Goal: Task Accomplishment & Management: Use online tool/utility

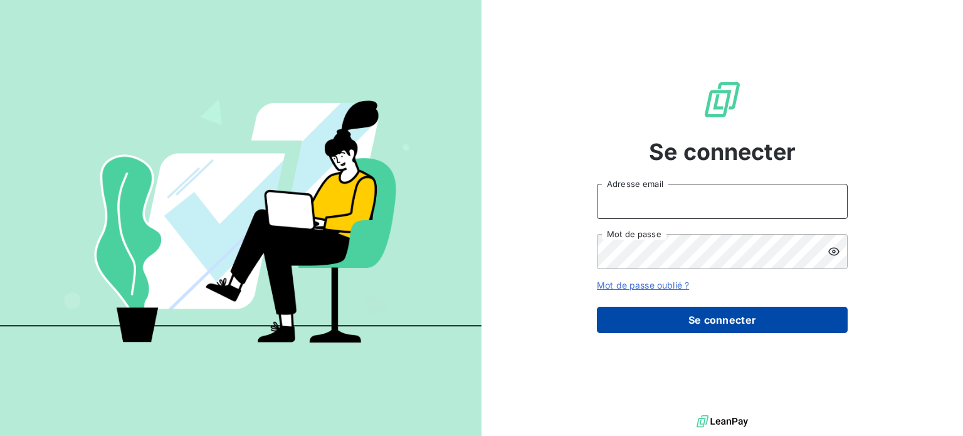
type input "[PERSON_NAME][EMAIL_ADDRESS][DOMAIN_NAME]"
click at [673, 326] on button "Se connecter" at bounding box center [722, 320] width 251 height 26
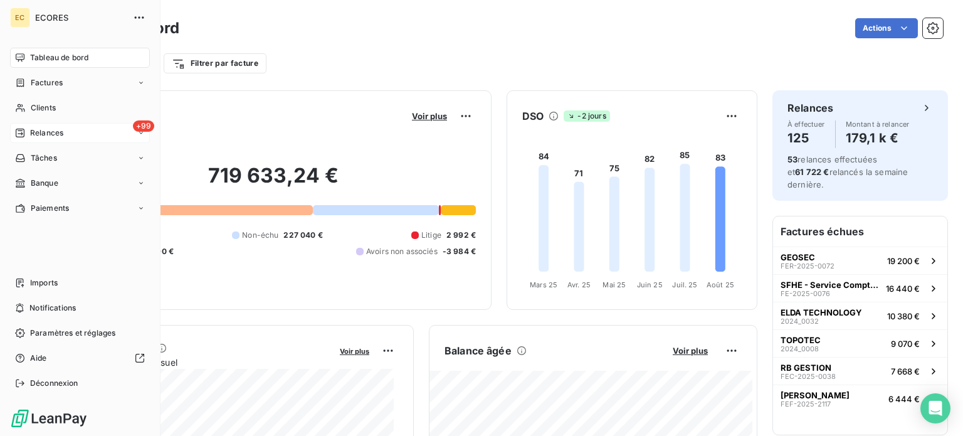
click at [30, 130] on span "Relances" at bounding box center [46, 132] width 33 height 11
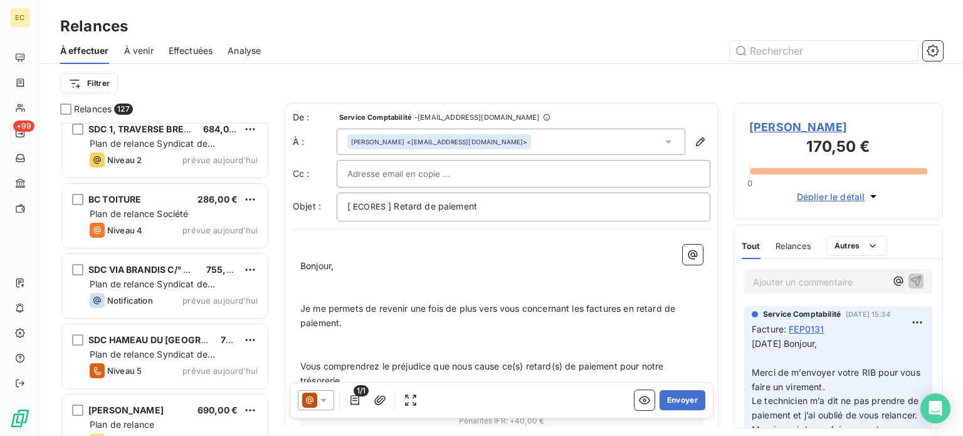
scroll to position [8342, 0]
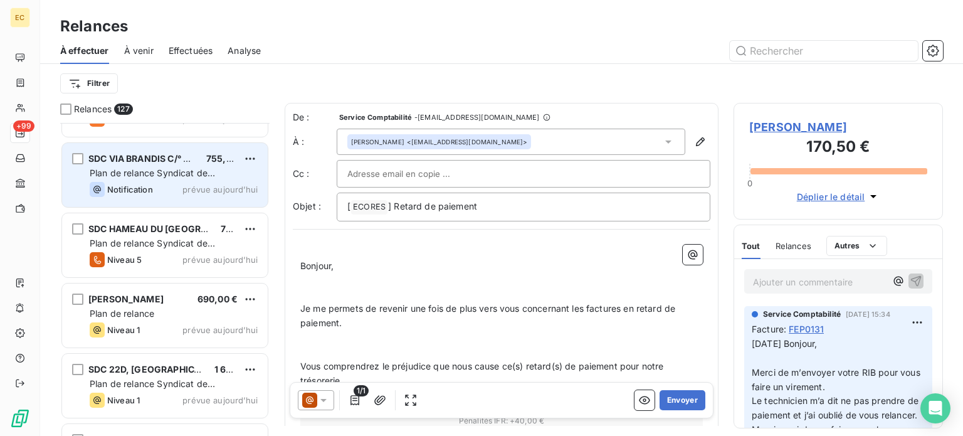
click at [141, 177] on span "Plan de relance Syndicat de copropriété" at bounding box center [152, 178] width 125 height 23
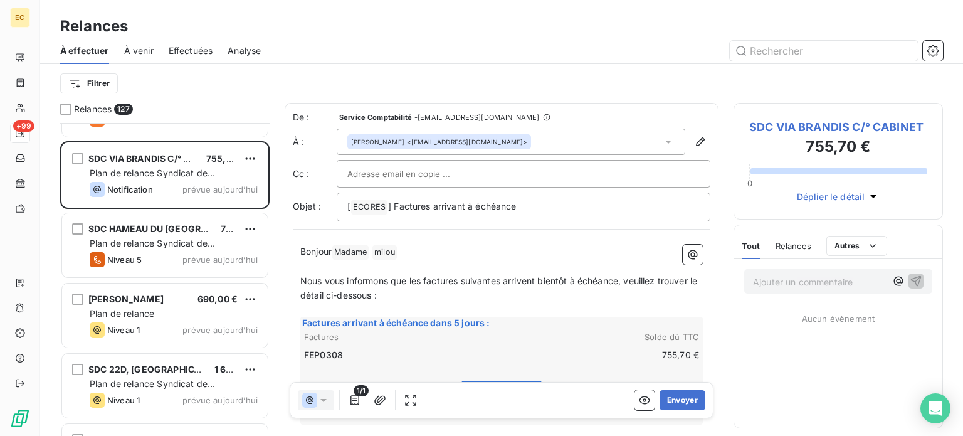
scroll to position [304, 199]
click at [670, 400] on button "Envoyer" at bounding box center [683, 400] width 46 height 20
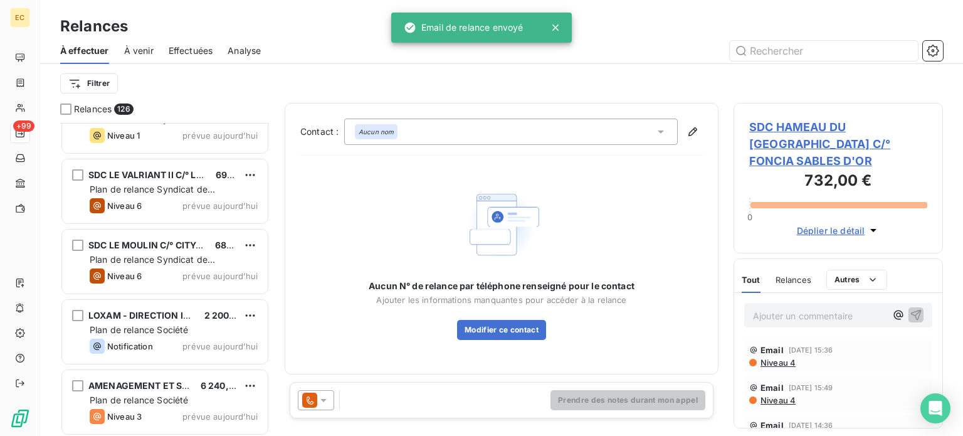
scroll to position [8538, 0]
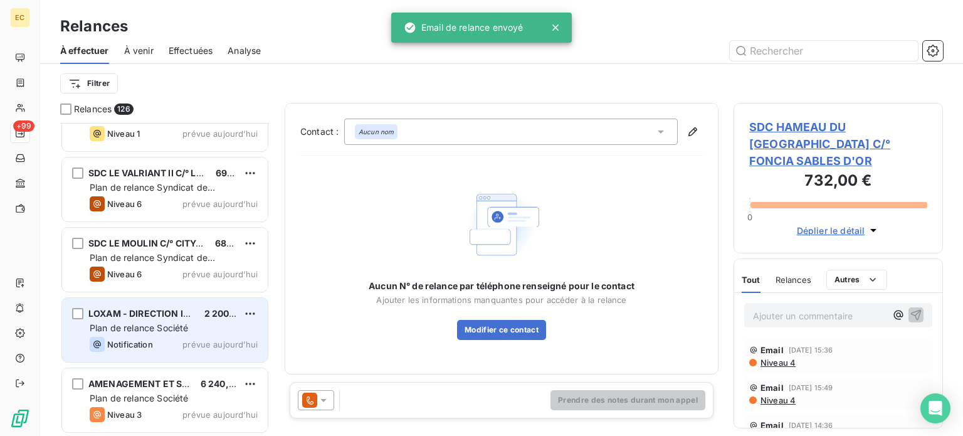
click at [146, 324] on span "Plan de relance Société" at bounding box center [139, 327] width 98 height 11
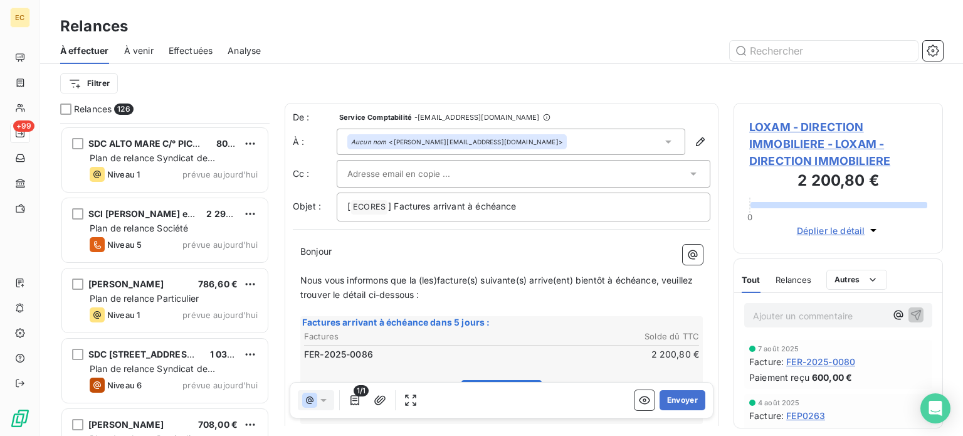
scroll to position [7723, 0]
